Goal: Navigation & Orientation: Find specific page/section

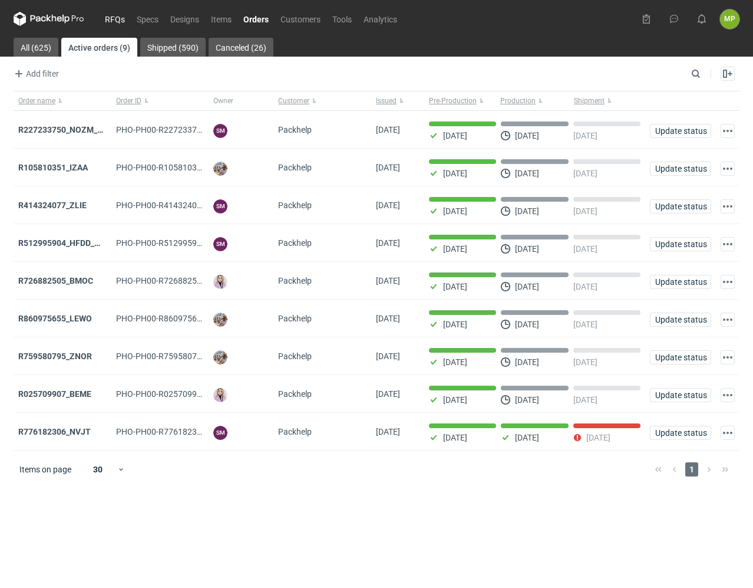
click at [123, 21] on link "RFQs" at bounding box center [115, 19] width 32 height 14
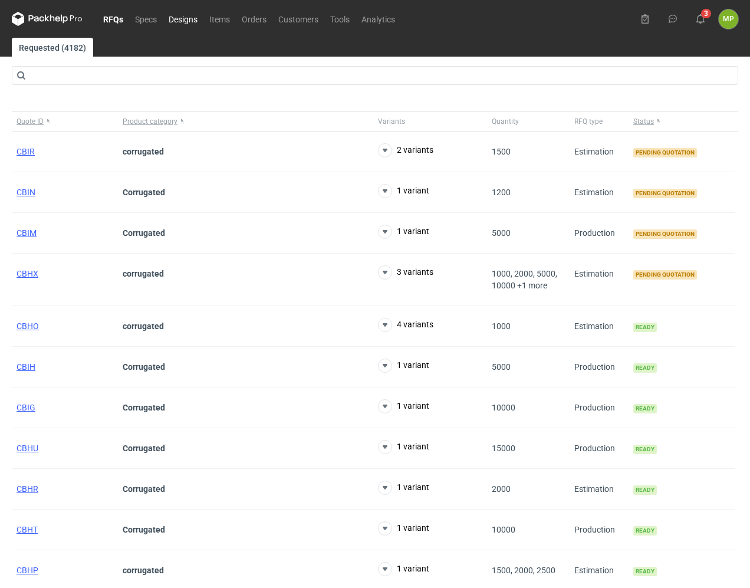
click at [189, 12] on link "Designs" at bounding box center [183, 19] width 41 height 14
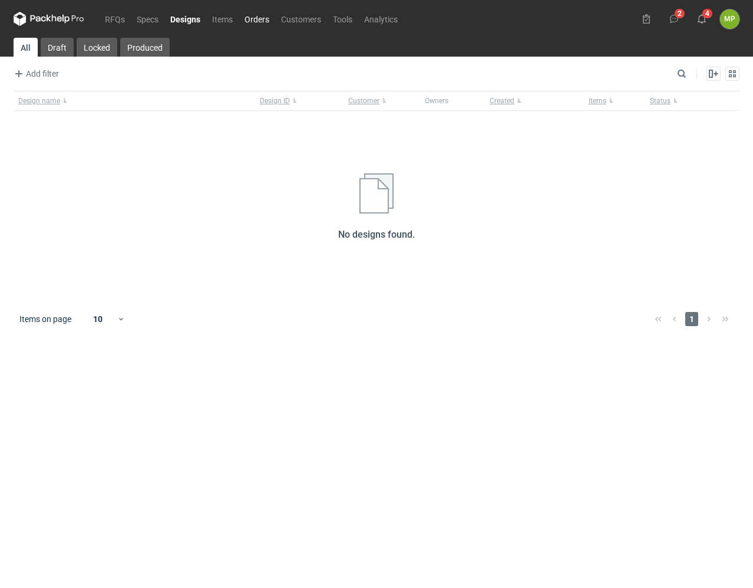
click at [259, 20] on link "Orders" at bounding box center [257, 19] width 37 height 14
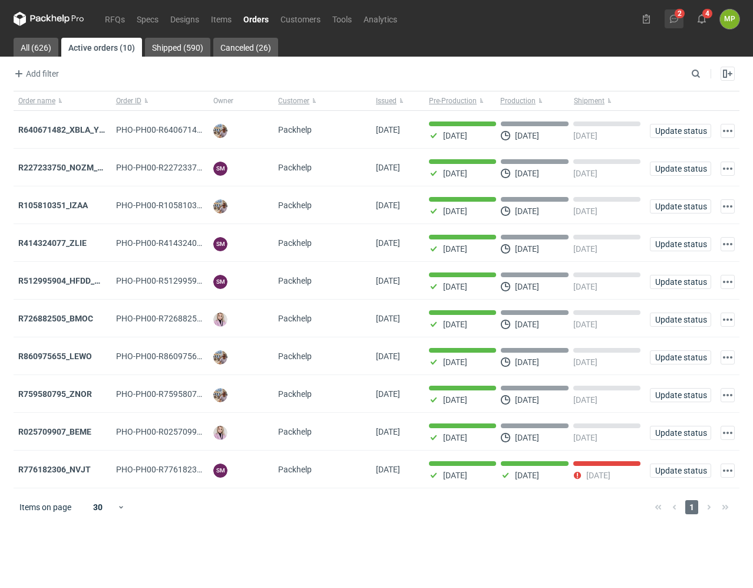
click at [679, 17] on icon at bounding box center [674, 18] width 9 height 9
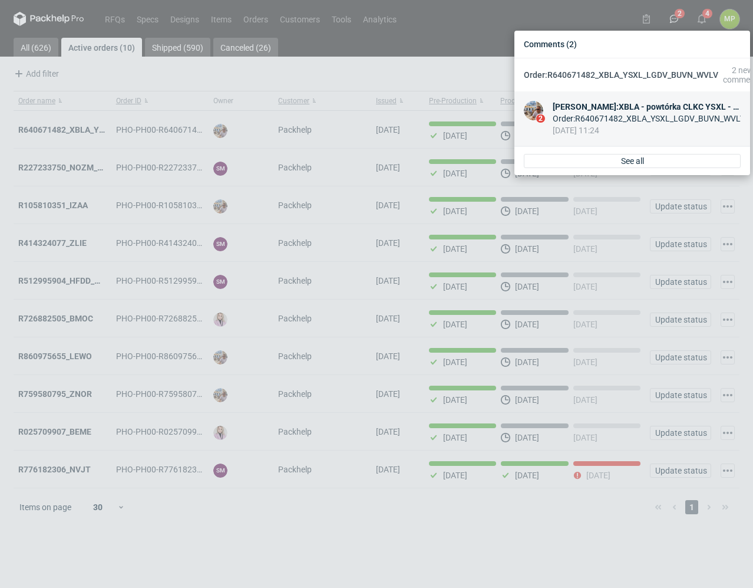
click at [635, 100] on link "2 [PERSON_NAME] : XBLA - powtórka CLKC YSXL - powtórka FLMB LGDV - powtórka XAE…" at bounding box center [633, 118] width 236 height 55
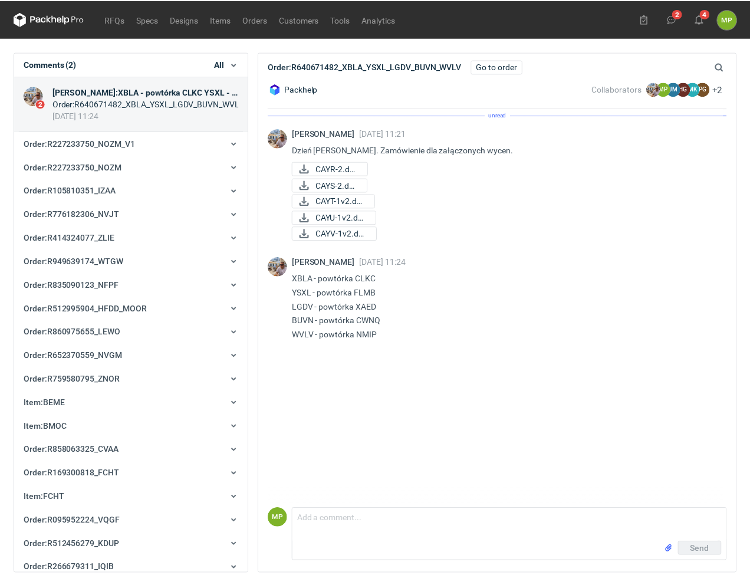
scroll to position [24, 0]
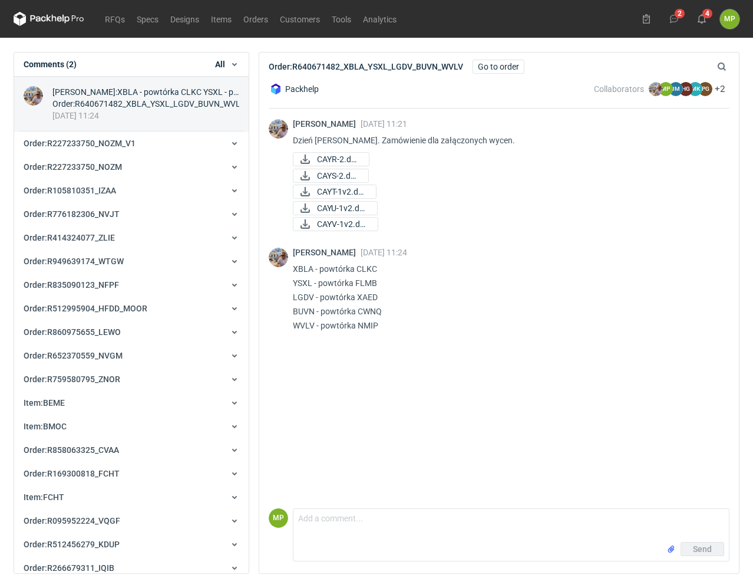
click at [479, 208] on div "CAYU-1v2.docx" at bounding box center [506, 208] width 427 height 14
click at [480, 70] on link "Go to order" at bounding box center [499, 67] width 52 height 14
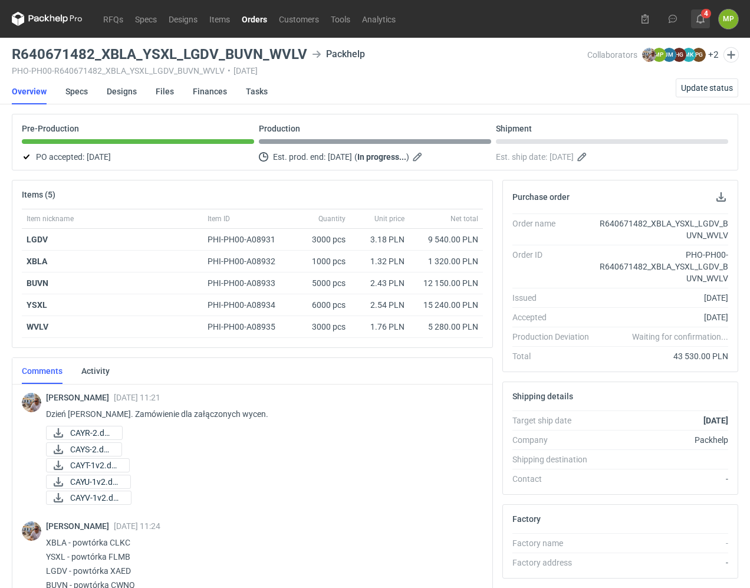
click at [702, 13] on button "4" at bounding box center [700, 18] width 19 height 19
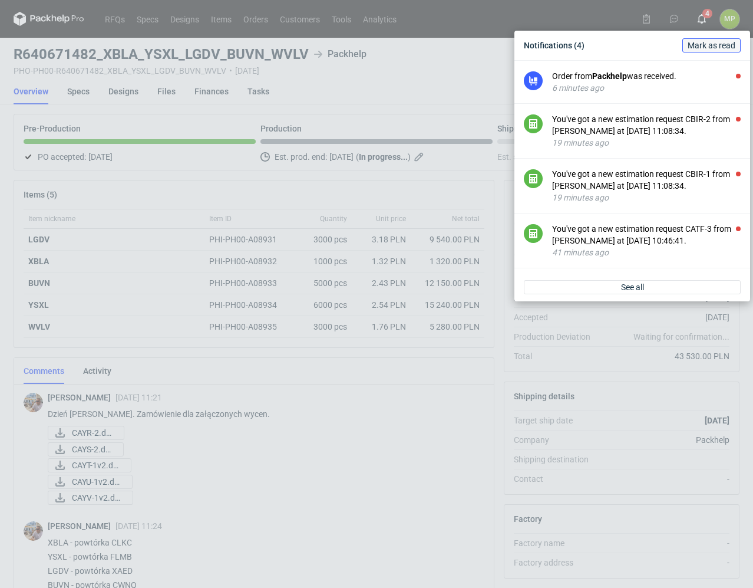
click at [710, 43] on span "Mark as read" at bounding box center [712, 45] width 48 height 8
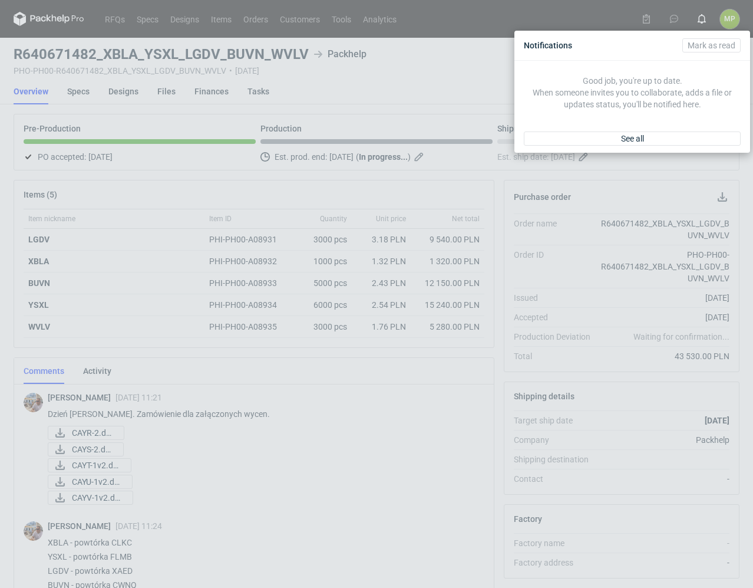
click at [112, 15] on div "Notifications [PERSON_NAME] as read Good job, you're up to date. When someone i…" at bounding box center [376, 294] width 753 height 588
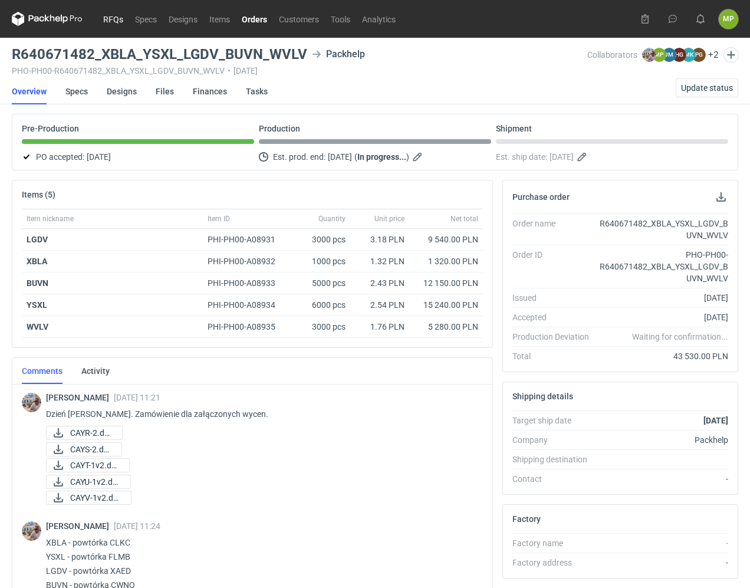
click at [112, 15] on link "RFQs" at bounding box center [113, 19] width 32 height 14
